Goal: Task Accomplishment & Management: Use online tool/utility

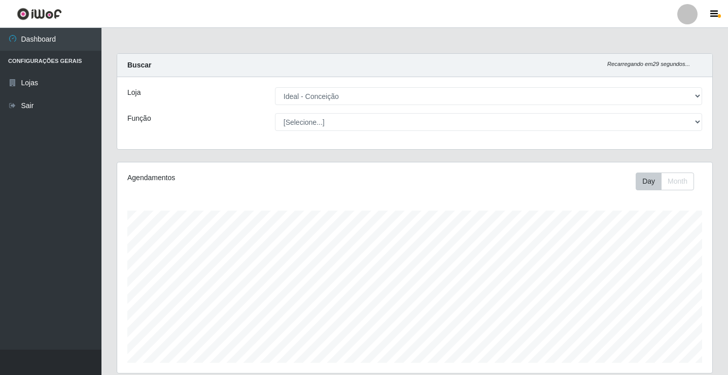
select select "231"
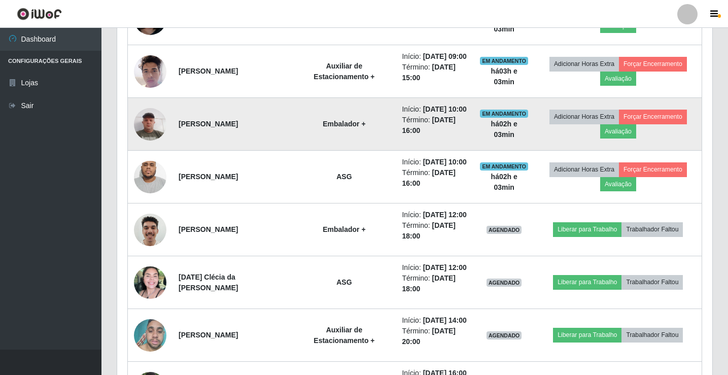
scroll to position [659, 0]
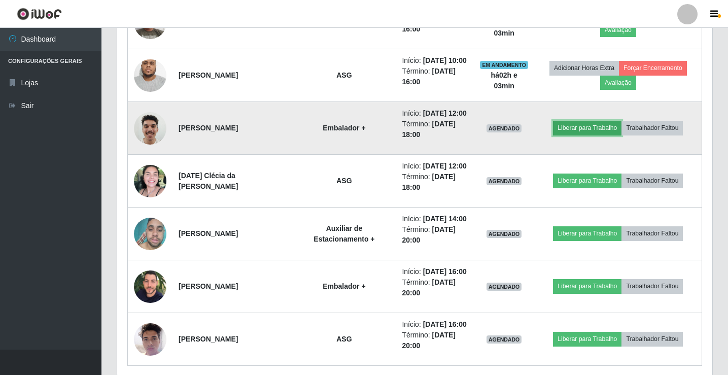
click at [570, 135] on button "Liberar para Trabalho" at bounding box center [587, 128] width 68 height 14
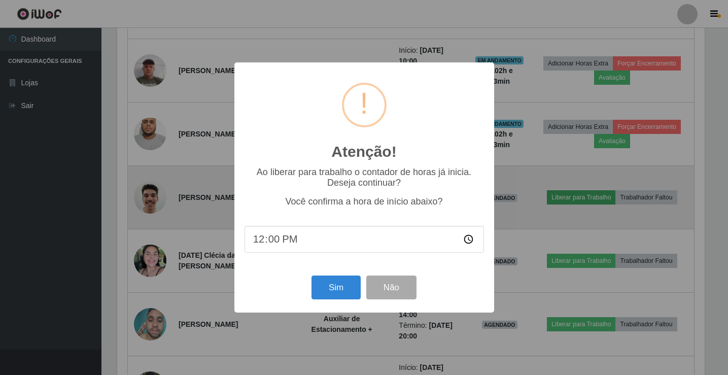
scroll to position [210, 590]
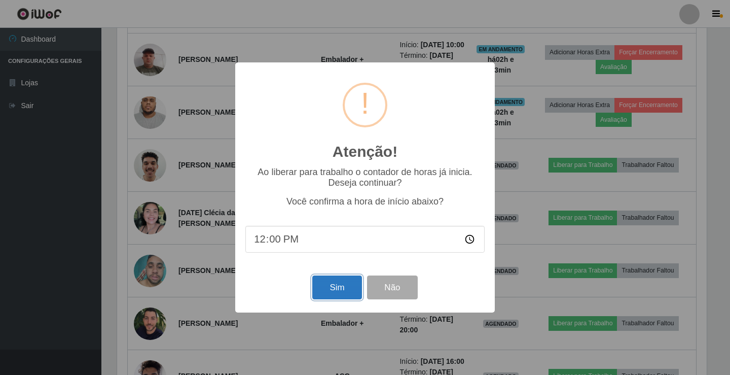
click at [346, 288] on button "Sim" at bounding box center [336, 287] width 49 height 24
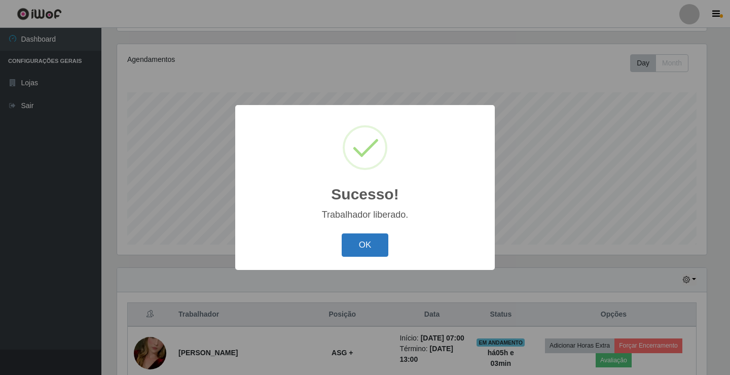
click at [370, 241] on button "OK" at bounding box center [365, 245] width 47 height 24
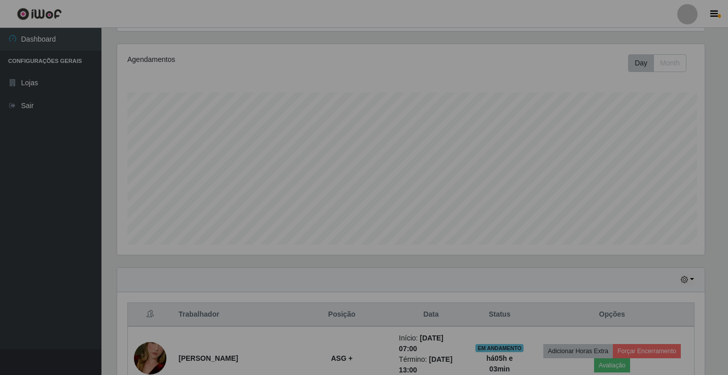
scroll to position [210, 595]
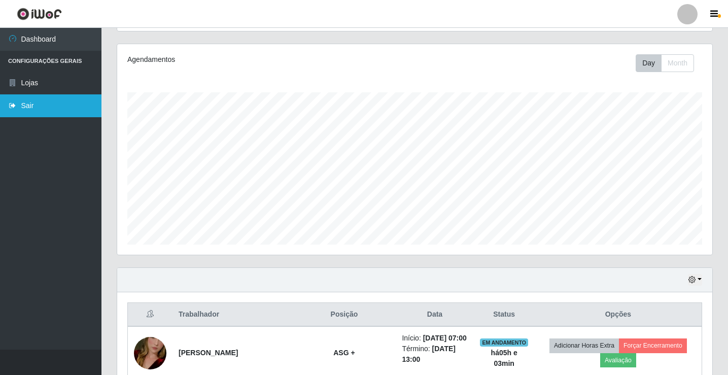
click at [74, 99] on link "Sair" at bounding box center [50, 105] width 101 height 23
